Goal: Task Accomplishment & Management: Manage account settings

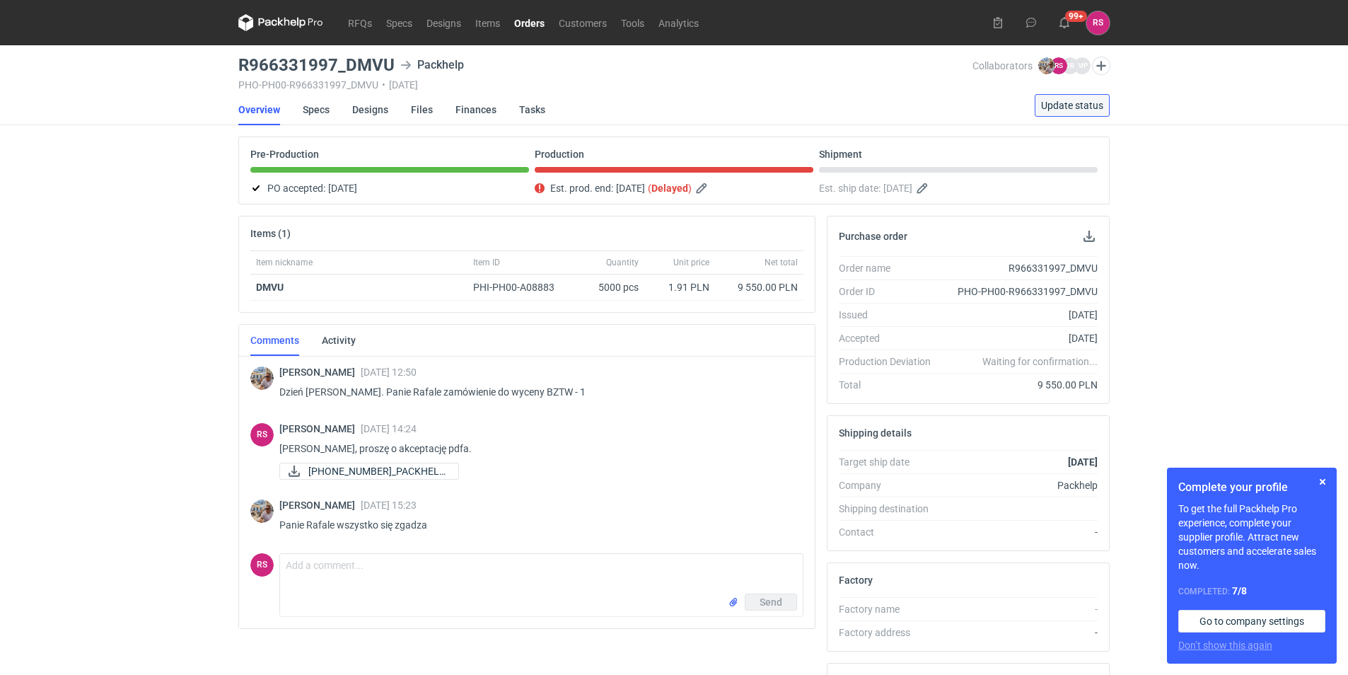
click at [1067, 103] on span "Update status" at bounding box center [1072, 105] width 62 height 10
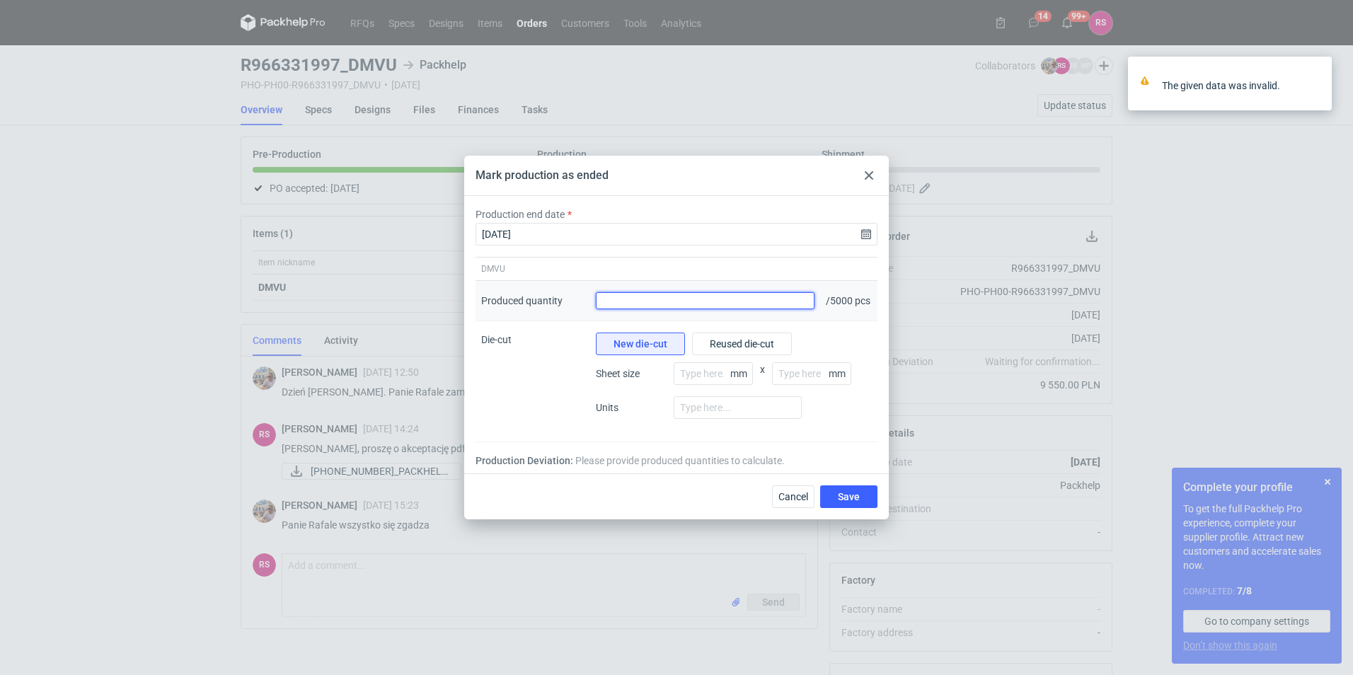
click at [766, 304] on input "Produced quantity" at bounding box center [705, 300] width 219 height 17
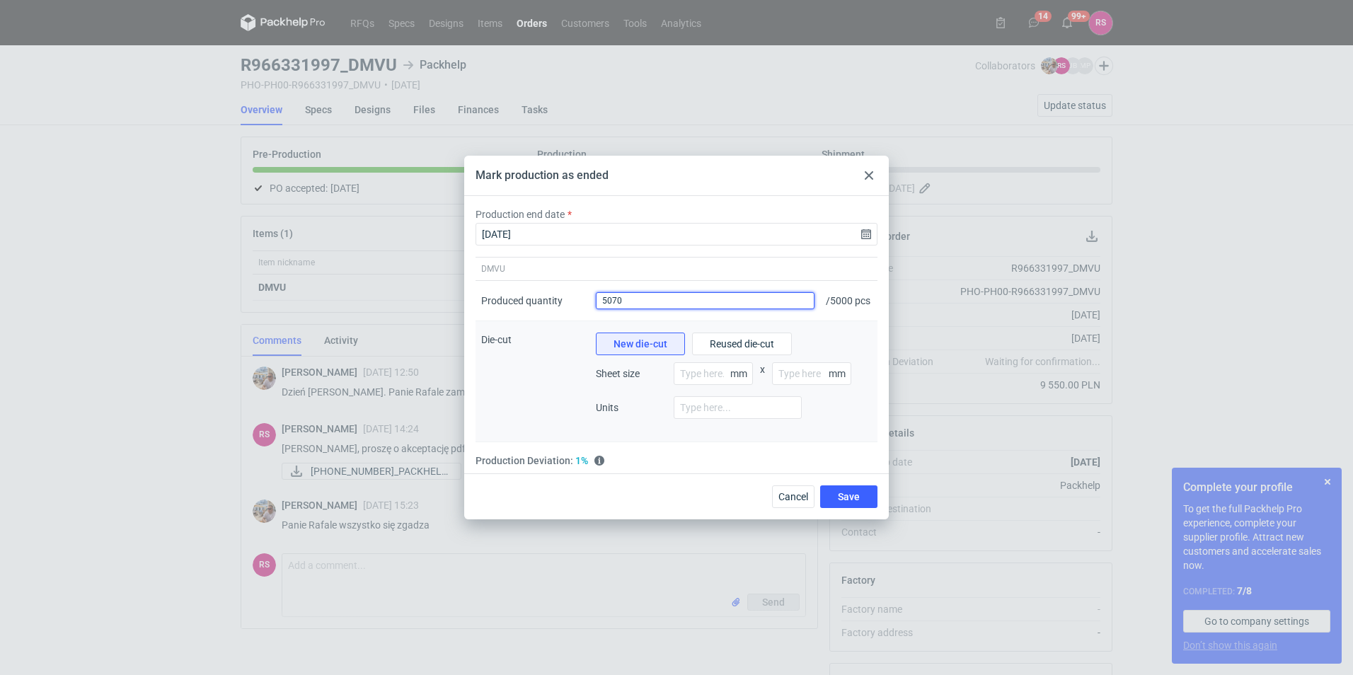
type input "5070"
click at [681, 364] on div "New die-cut Reused die-cut Sheet size mm x mm Units" at bounding box center [734, 382] width 276 height 98
click at [691, 374] on input "number" at bounding box center [713, 373] width 79 height 23
type input "800"
click at [790, 379] on input "number" at bounding box center [811, 373] width 79 height 23
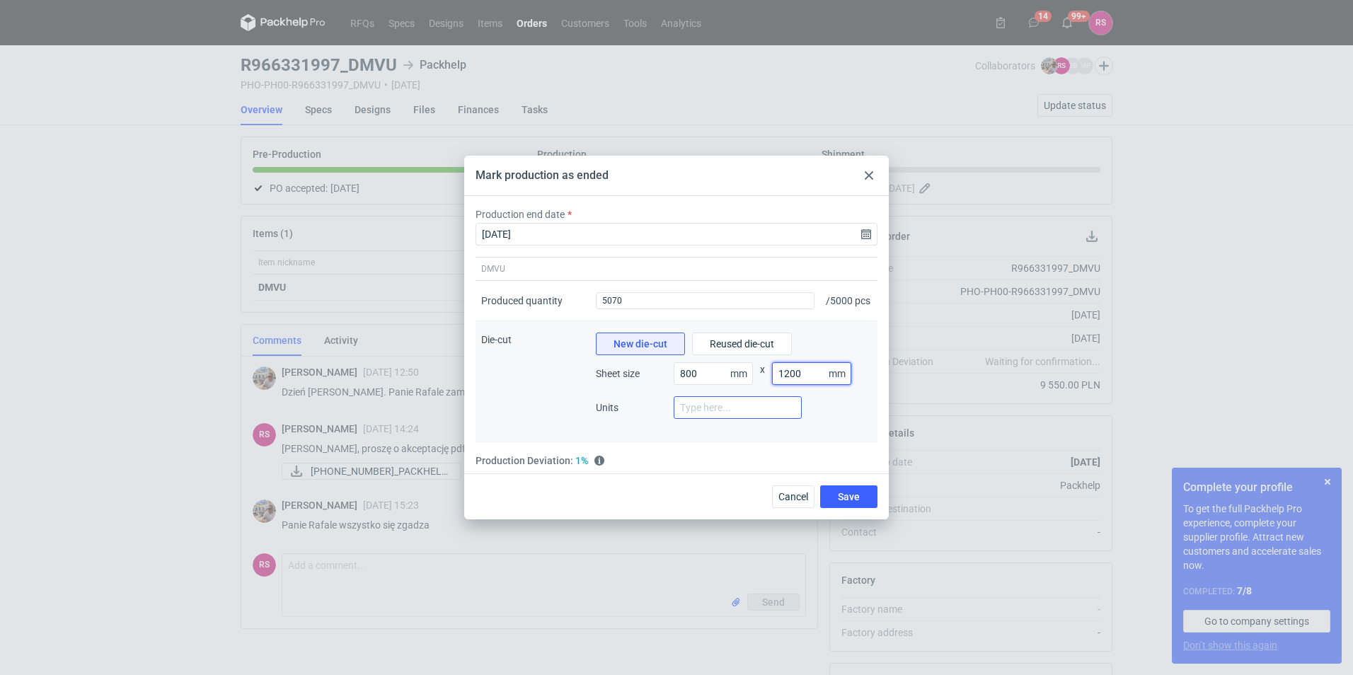
type input "1200"
click at [735, 417] on input "number" at bounding box center [738, 407] width 128 height 23
type input "3"
click at [844, 508] on button "Save" at bounding box center [848, 496] width 57 height 23
